Goal: Check status: Check status

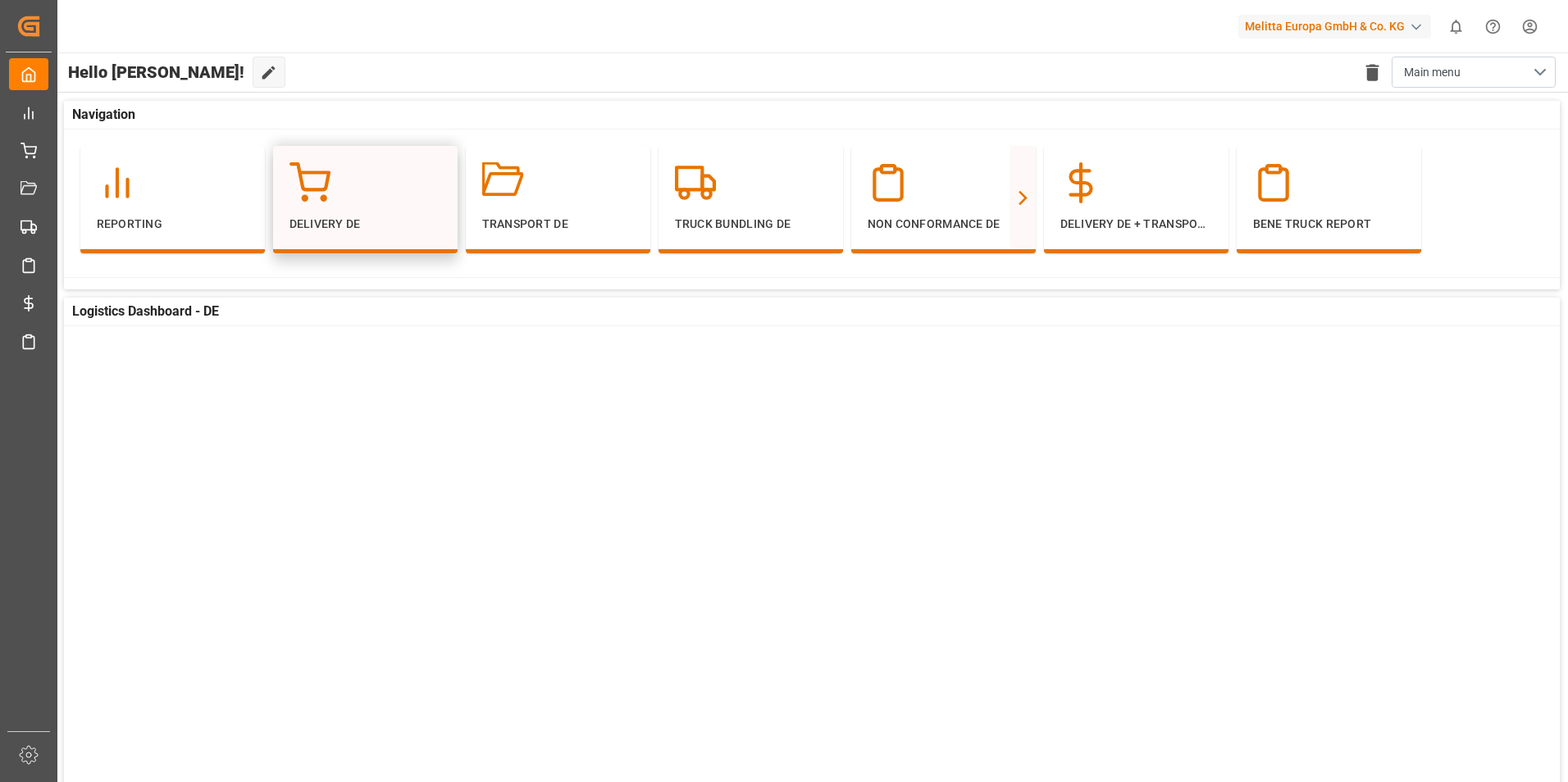
click at [373, 220] on p "Delivery DE" at bounding box center [365, 224] width 152 height 17
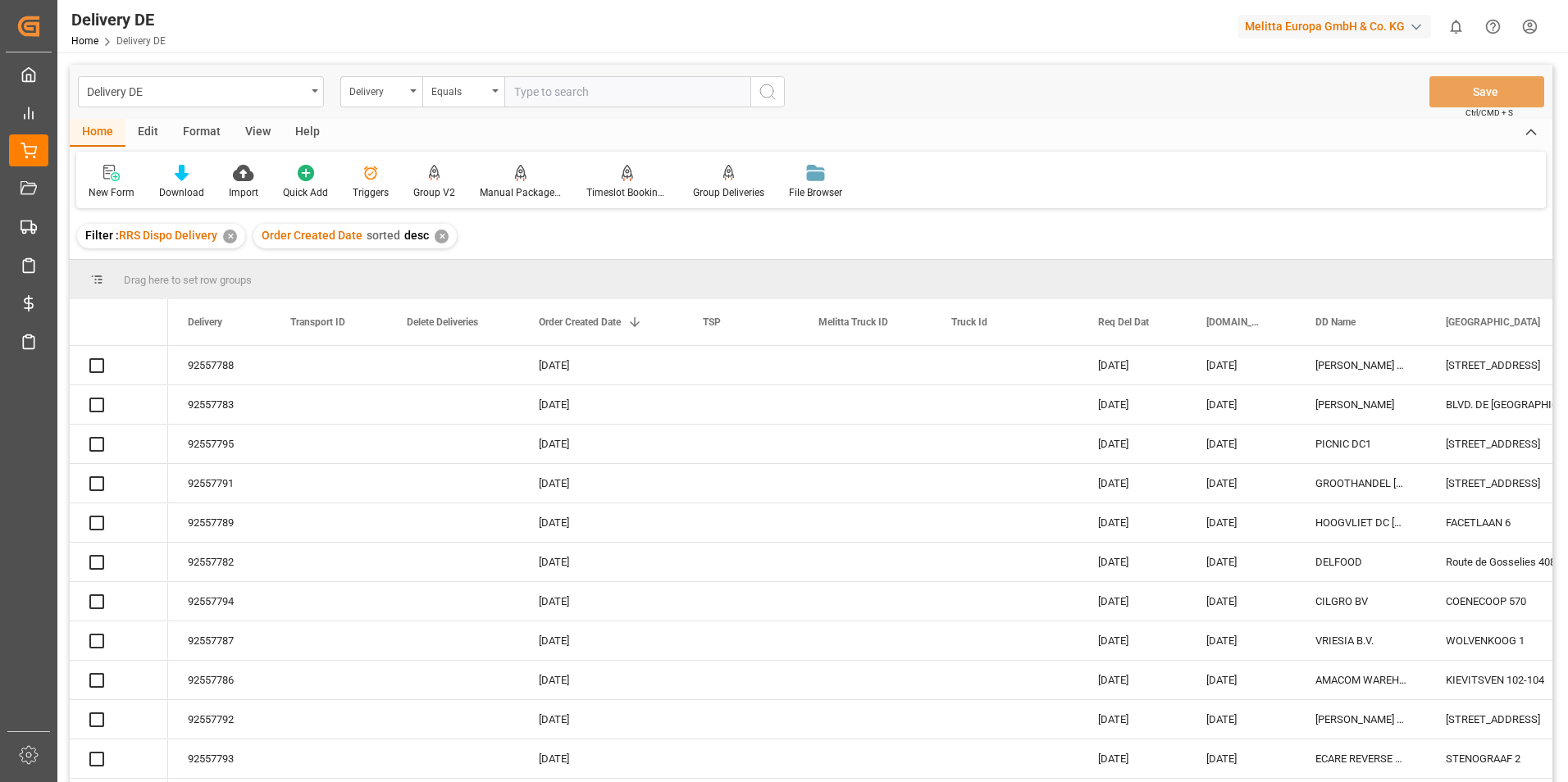
click at [558, 94] on input "text" at bounding box center [627, 92] width 246 height 31
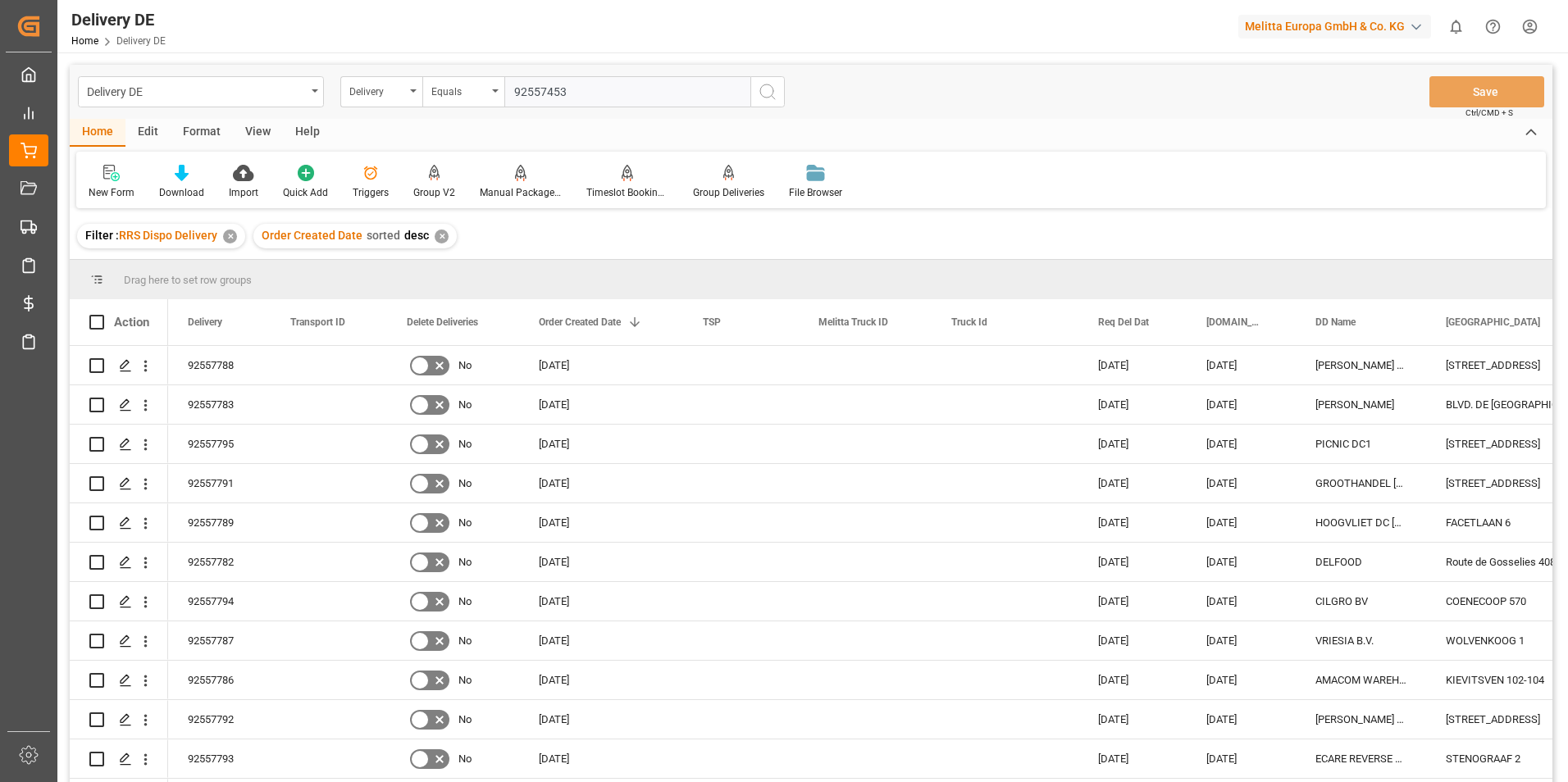
type input "925574533"
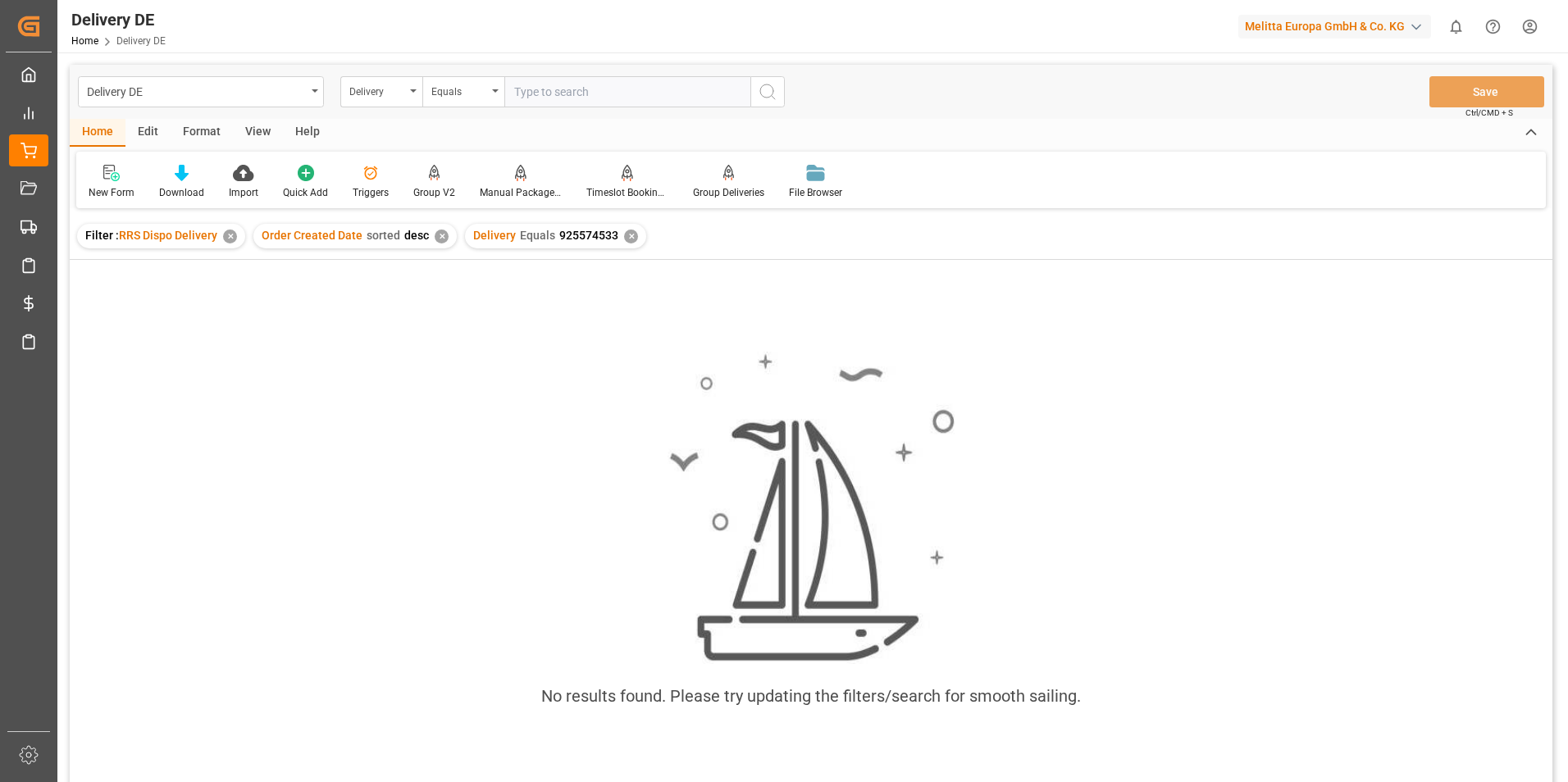
click at [625, 241] on div "✕" at bounding box center [631, 237] width 14 height 14
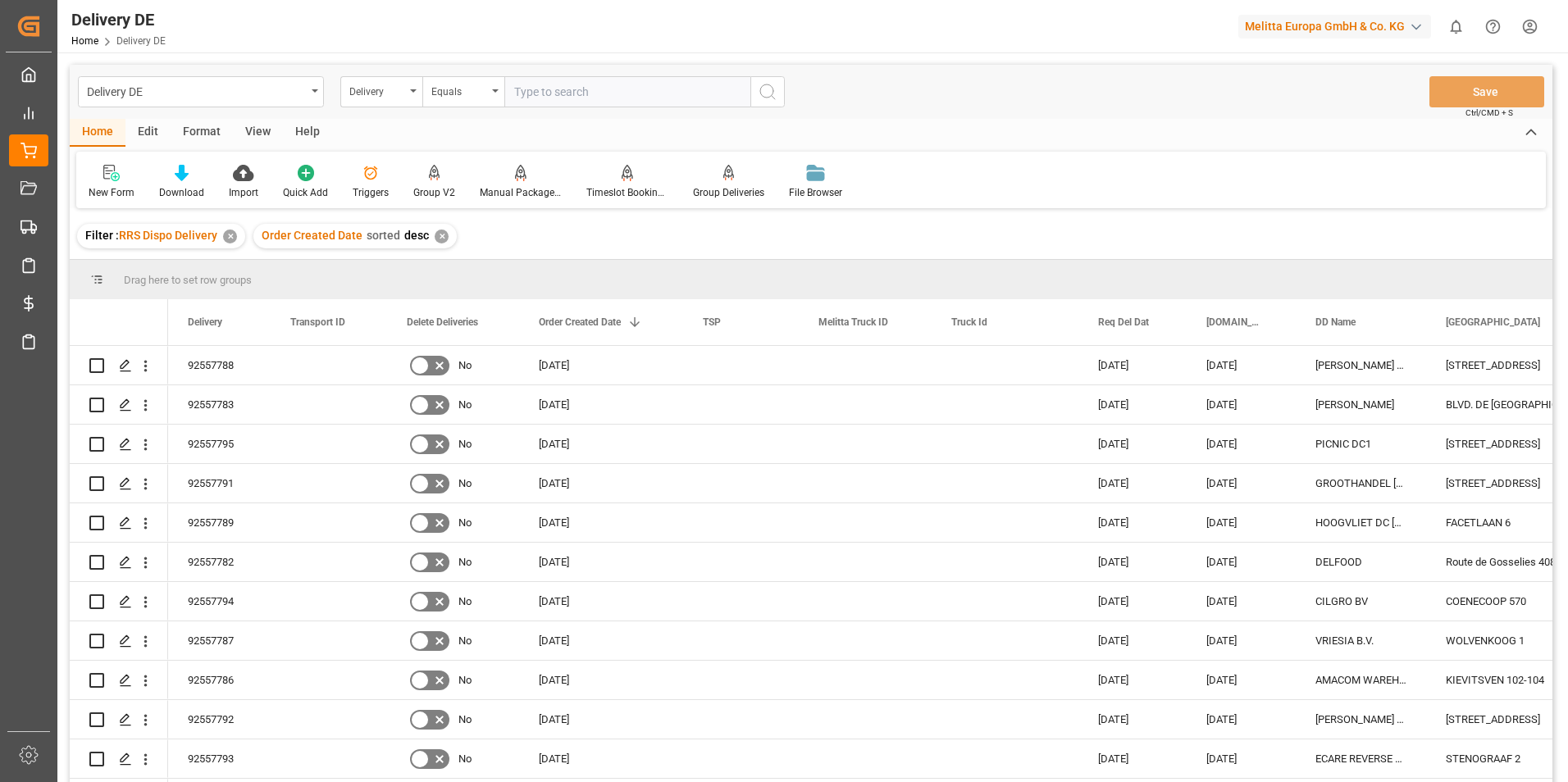
click at [584, 96] on input "text" at bounding box center [627, 92] width 246 height 31
type input "9255453"
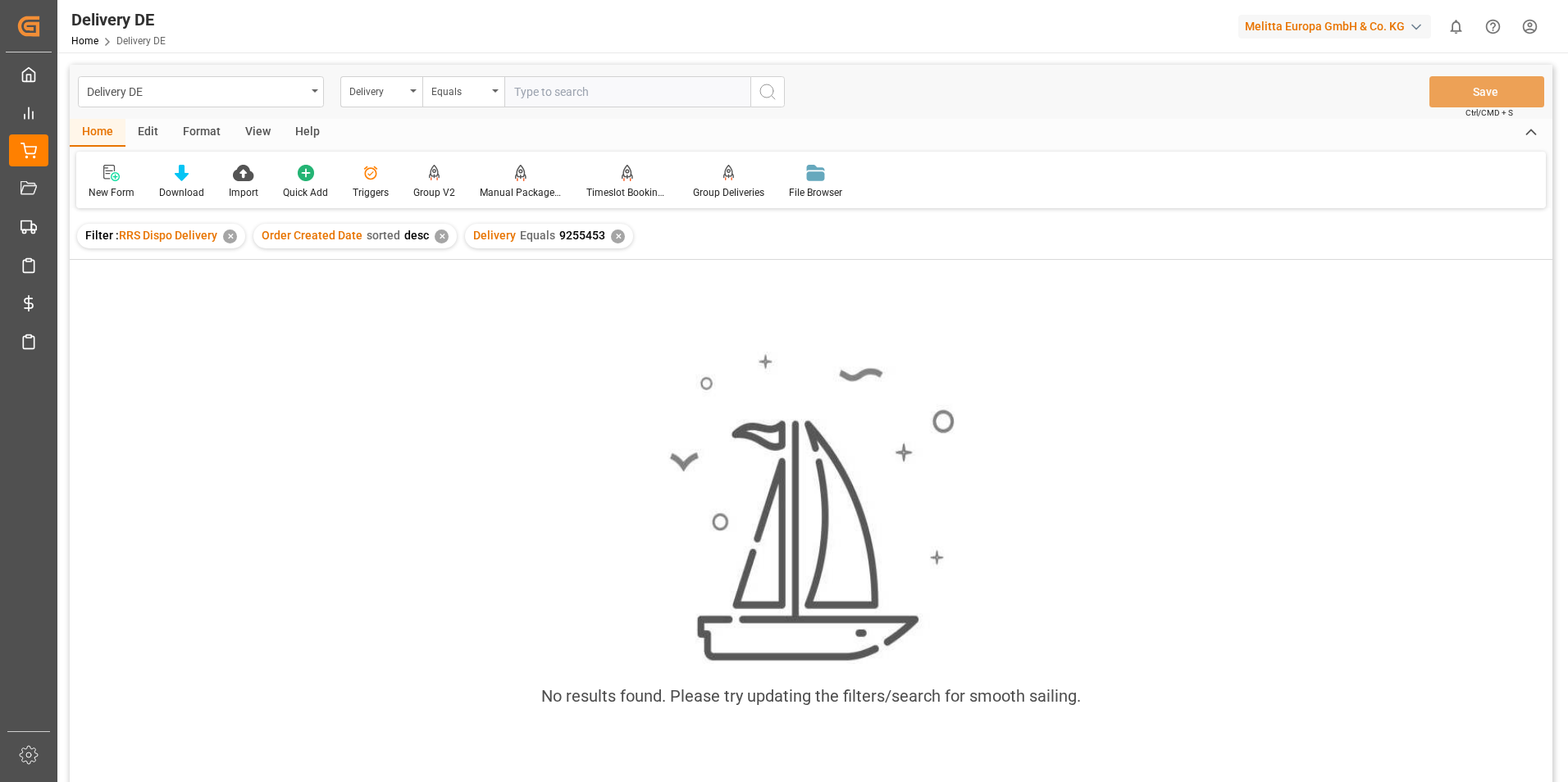
click at [611, 241] on div "✕" at bounding box center [618, 237] width 14 height 14
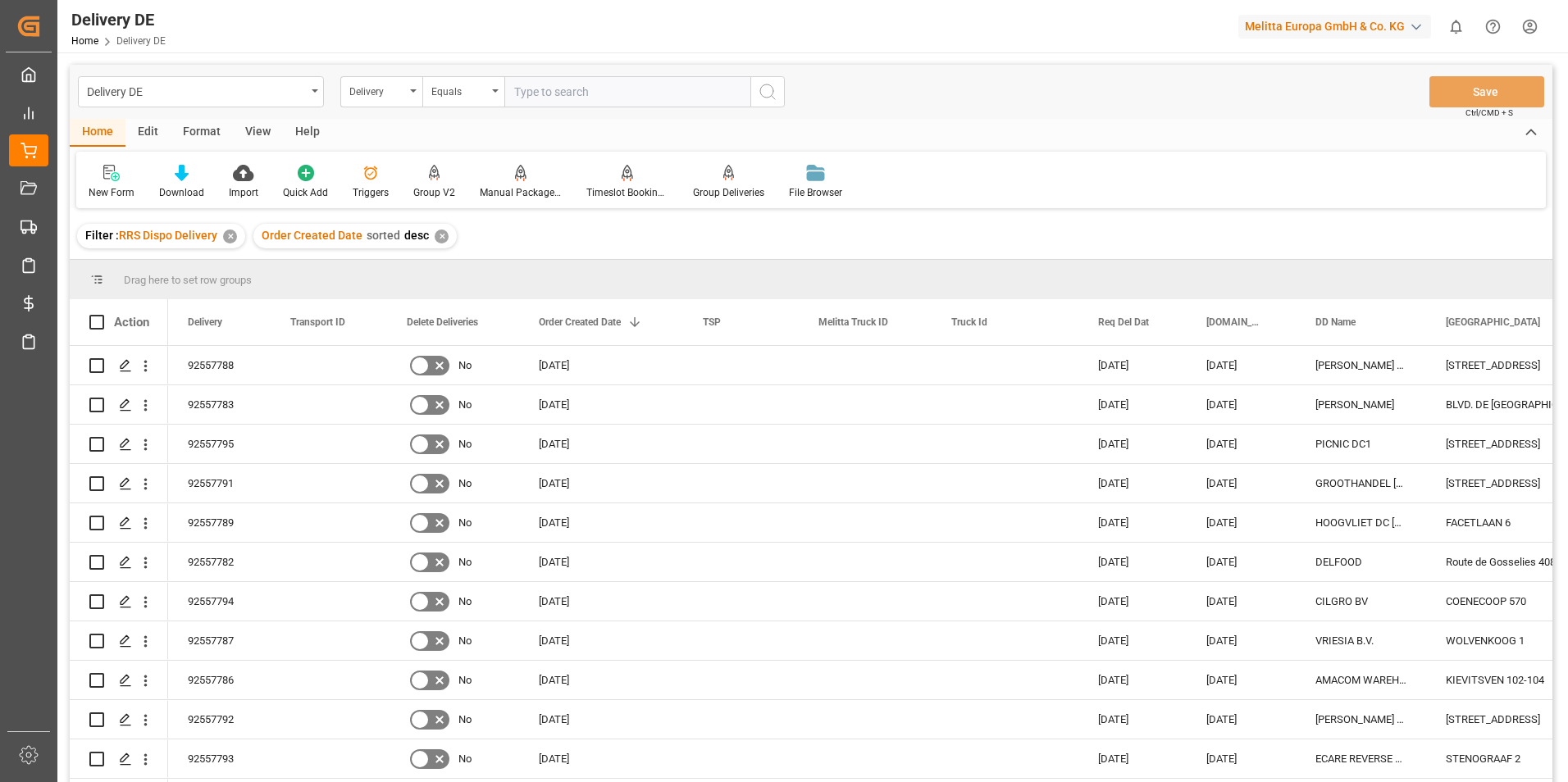
click at [619, 99] on input "text" at bounding box center [627, 92] width 246 height 31
type input "92557453"
